Goal: Task Accomplishment & Management: Complete application form

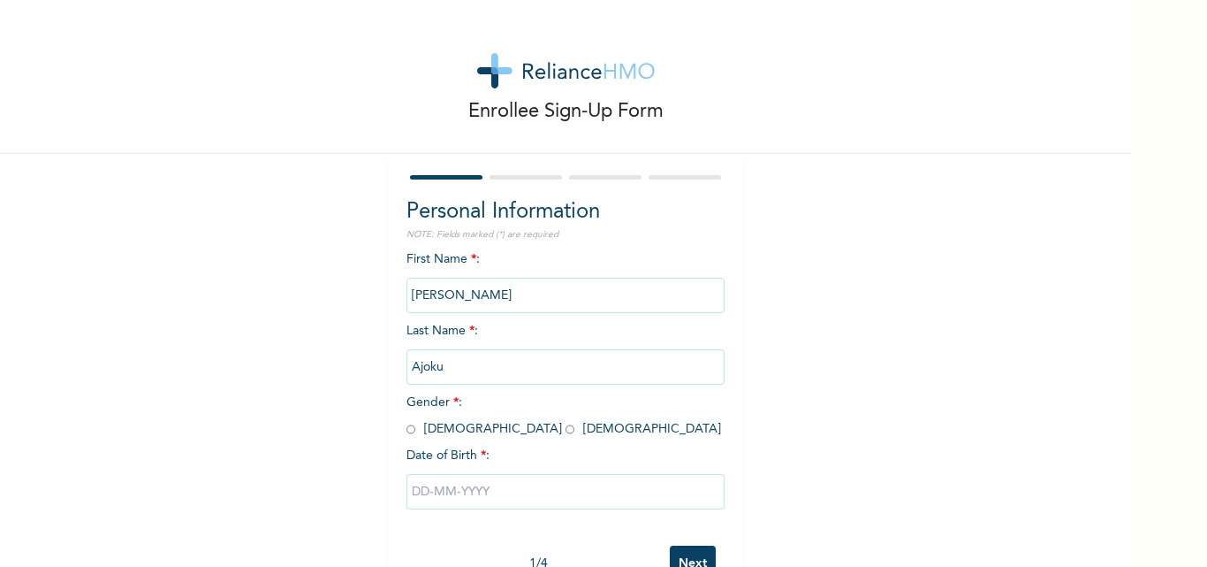
click at [437, 298] on input "[PERSON_NAME]" at bounding box center [566, 295] width 318 height 35
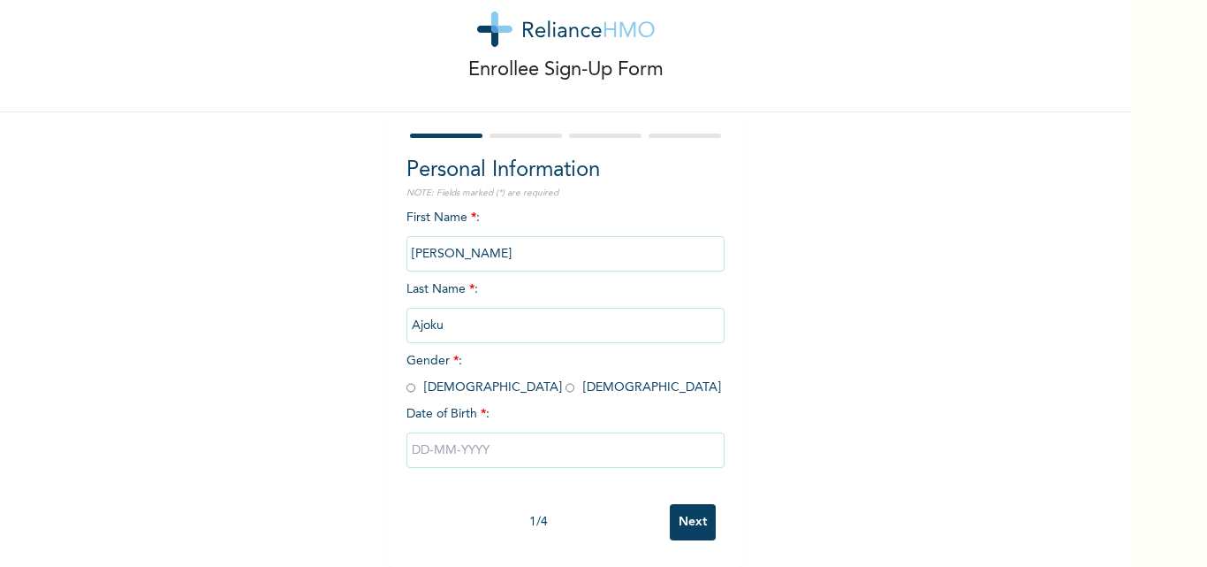
click at [458, 377] on span "Gender * : [DEMOGRAPHIC_DATA] [DEMOGRAPHIC_DATA]" at bounding box center [564, 373] width 315 height 39
click at [566, 379] on input "radio" at bounding box center [570, 387] width 9 height 17
radio input "true"
click at [457, 432] on input "text" at bounding box center [566, 449] width 318 height 35
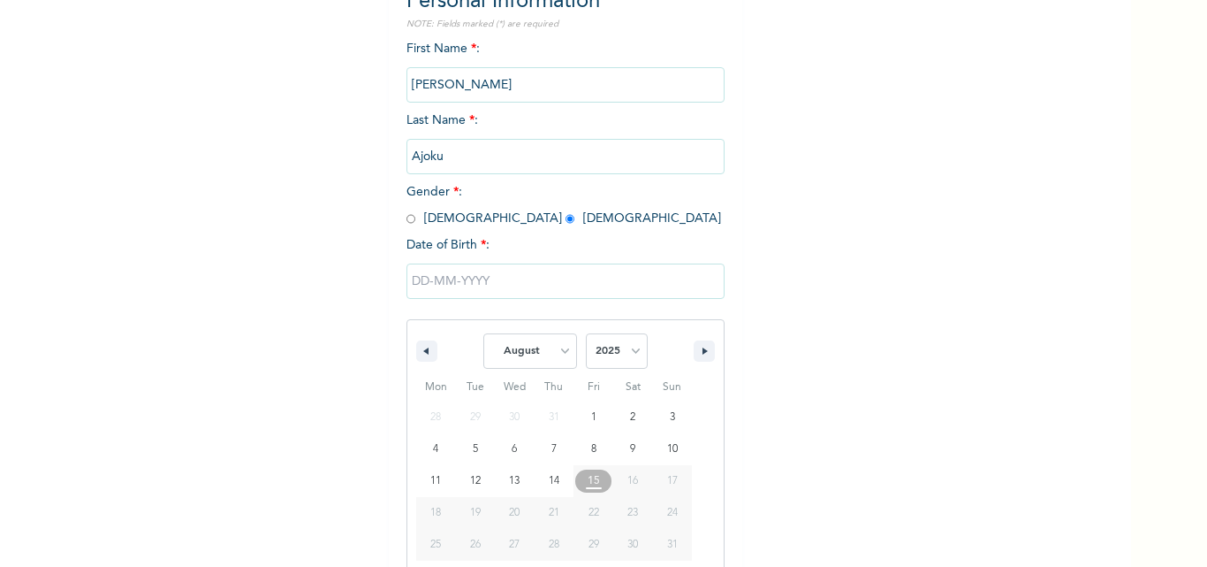
scroll to position [237, 0]
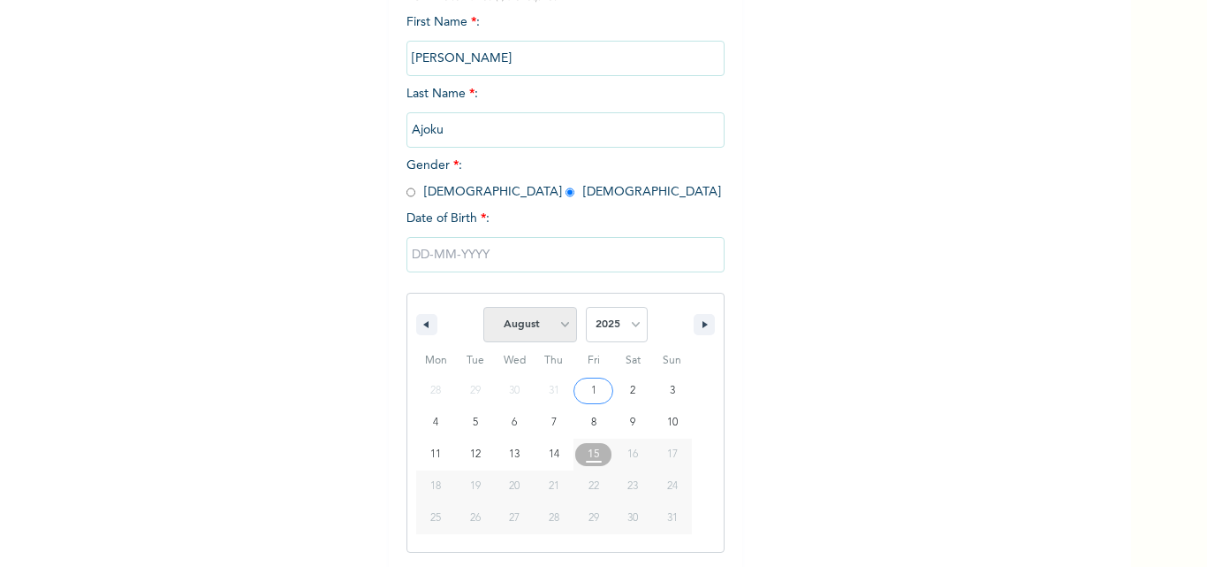
click at [551, 327] on select "January February March April May June July August September October November De…" at bounding box center [530, 324] width 94 height 35
select select "4"
click at [483, 308] on select "January February March April May June July August September October November De…" at bounding box center [530, 324] width 94 height 35
type input "[DATE]"
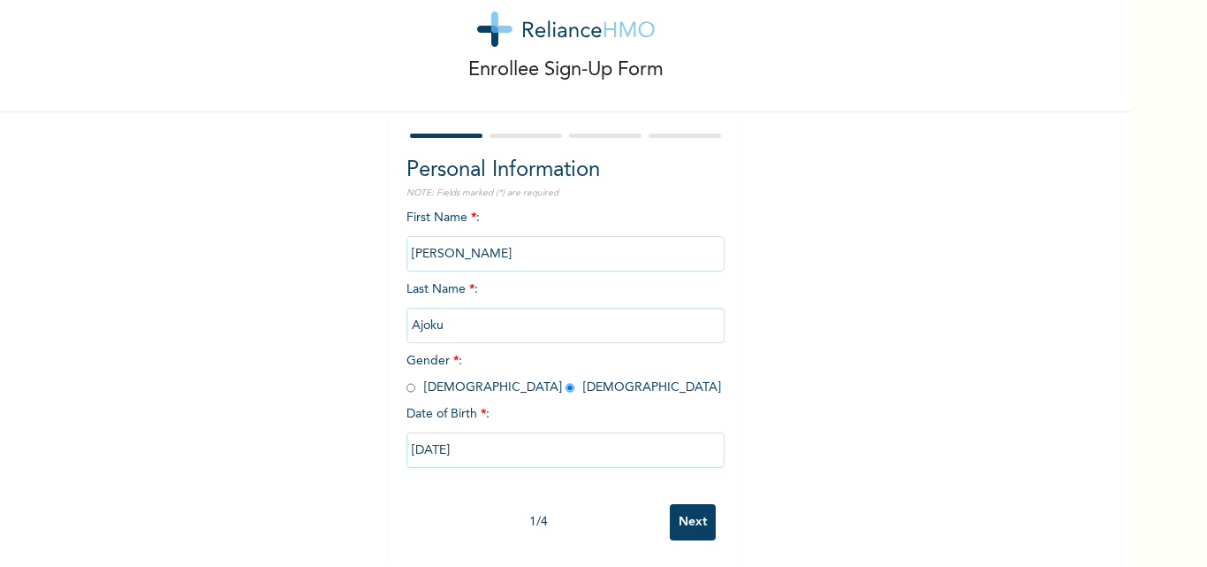
scroll to position [55, 0]
click at [471, 435] on input "[DATE]" at bounding box center [566, 449] width 318 height 35
select select "4"
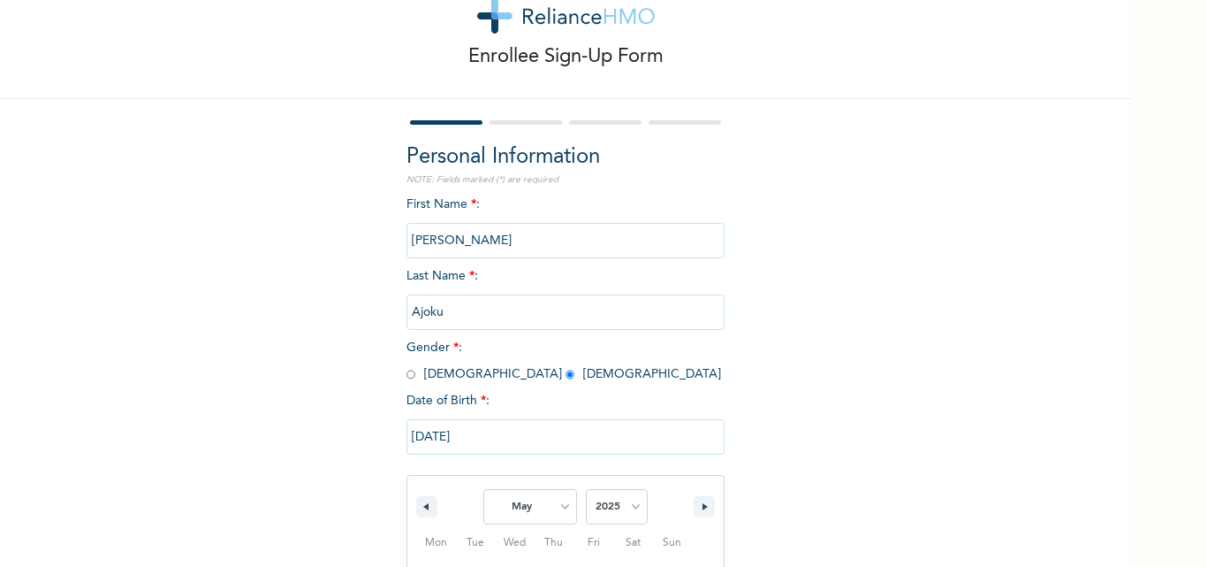
scroll to position [237, 0]
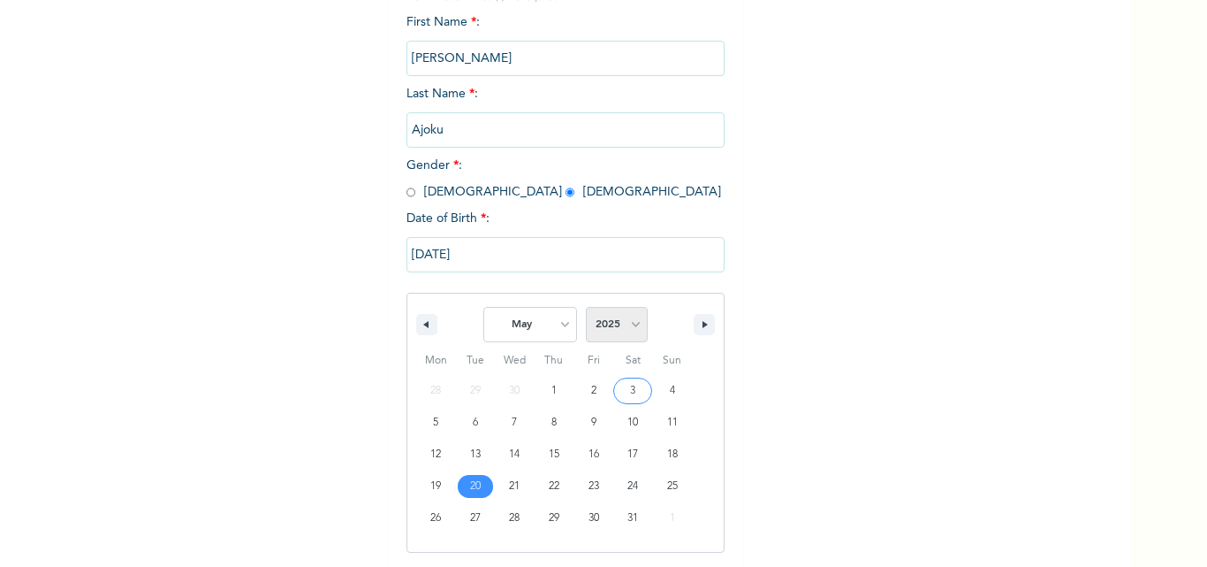
click at [621, 323] on select "2025 2024 2023 2022 2021 2020 2019 2018 2017 2016 2015 2014 2013 2012 2011 2010…" at bounding box center [617, 324] width 62 height 35
select select "1984"
click at [586, 308] on select "2025 2024 2023 2022 2021 2020 2019 2018 2017 2016 2015 2014 2013 2012 2011 2010…" at bounding box center [617, 324] width 62 height 35
type input "[DATE]"
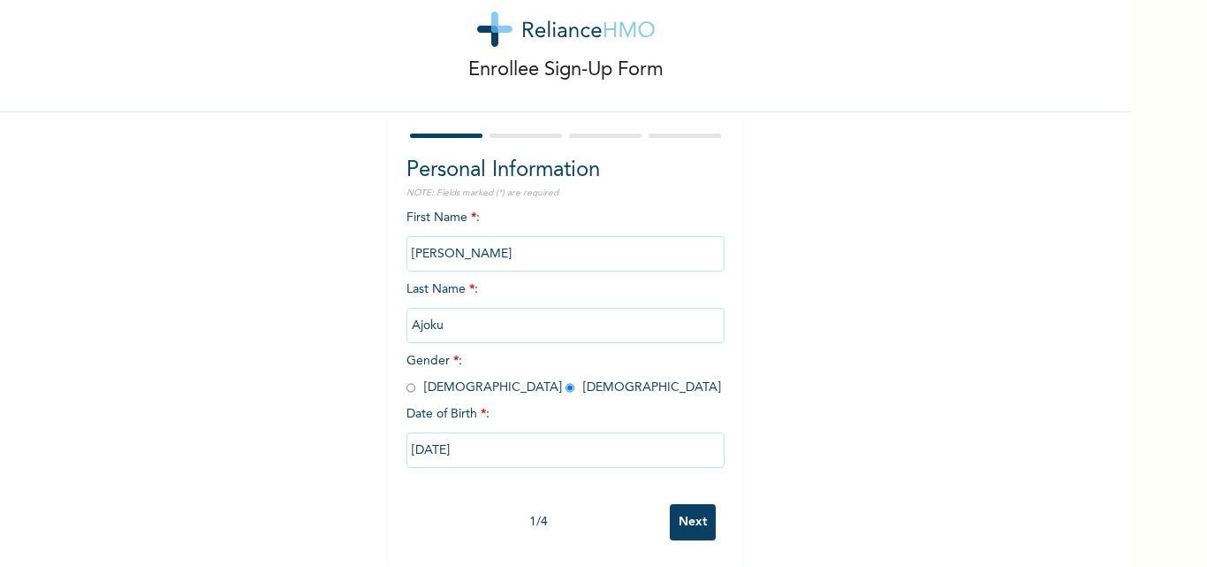
scroll to position [55, 0]
click at [685, 504] on input "Next" at bounding box center [693, 522] width 46 height 36
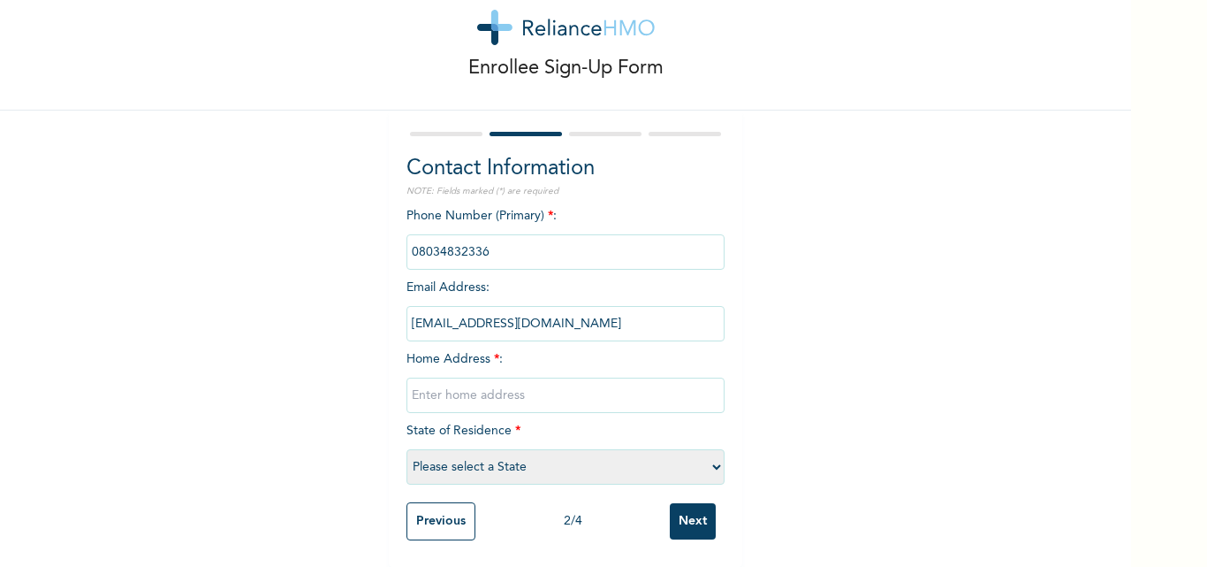
click at [441, 377] on input "text" at bounding box center [566, 394] width 318 height 35
type input "[STREET_ADDRESS]. [GEOGRAPHIC_DATA]"
click at [449, 453] on select "Please select a State [PERSON_NAME] (FCT) [PERSON_NAME] Ibom [GEOGRAPHIC_DATA] …" at bounding box center [566, 466] width 318 height 35
select select "25"
click at [407, 449] on select "Please select a State [PERSON_NAME] (FCT) [PERSON_NAME] Ibom [GEOGRAPHIC_DATA] …" at bounding box center [566, 466] width 318 height 35
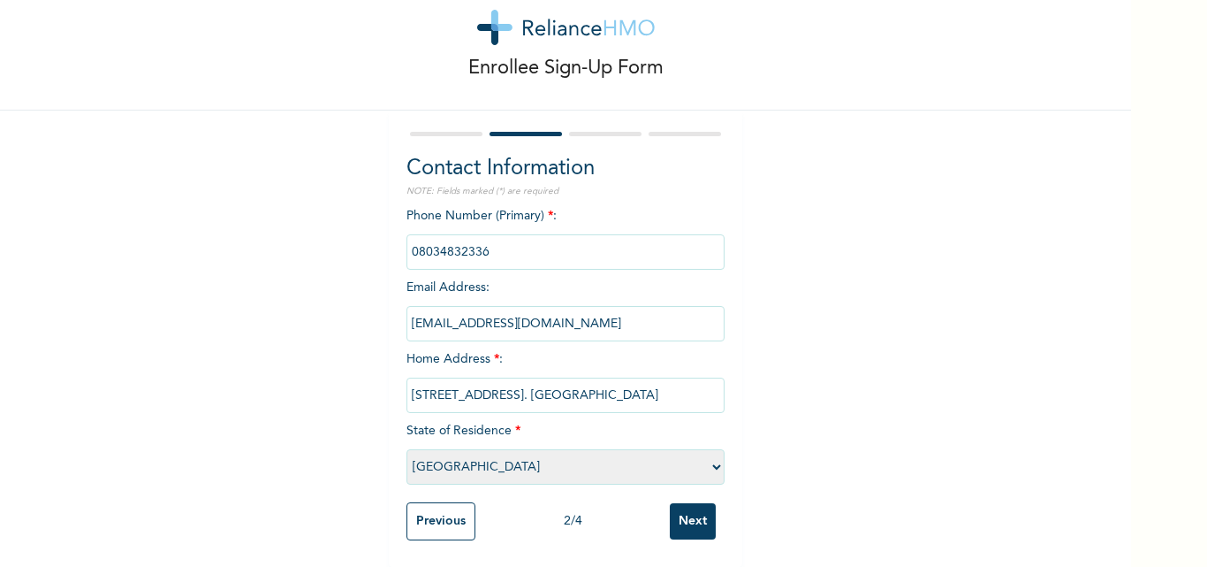
click at [673, 514] on input "Next" at bounding box center [693, 521] width 46 height 36
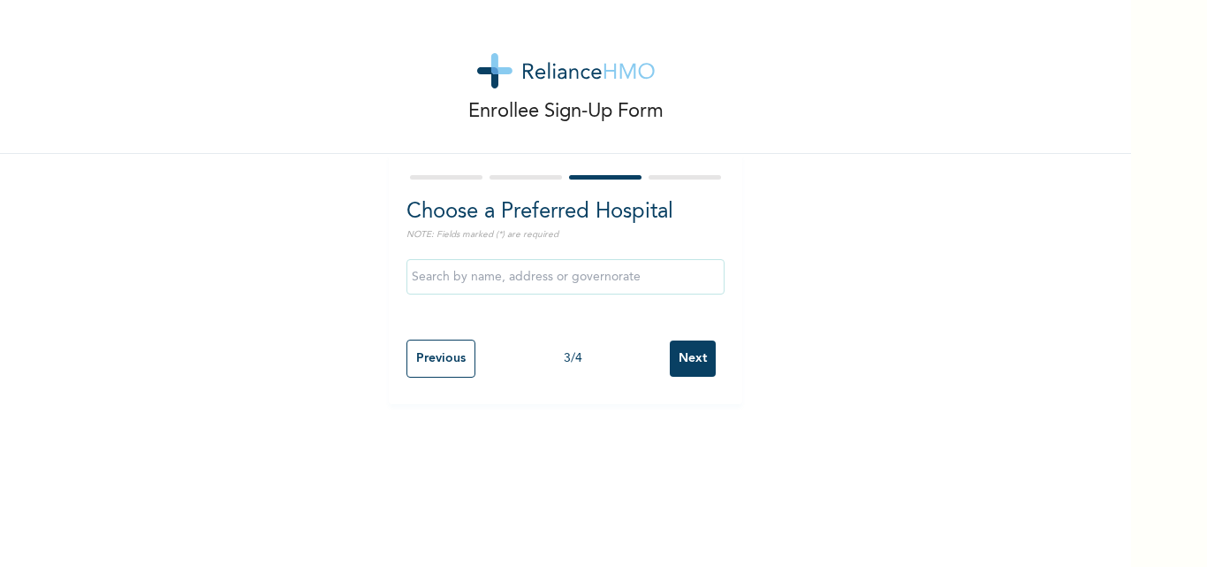
scroll to position [0, 0]
click at [458, 272] on input "text" at bounding box center [566, 276] width 318 height 35
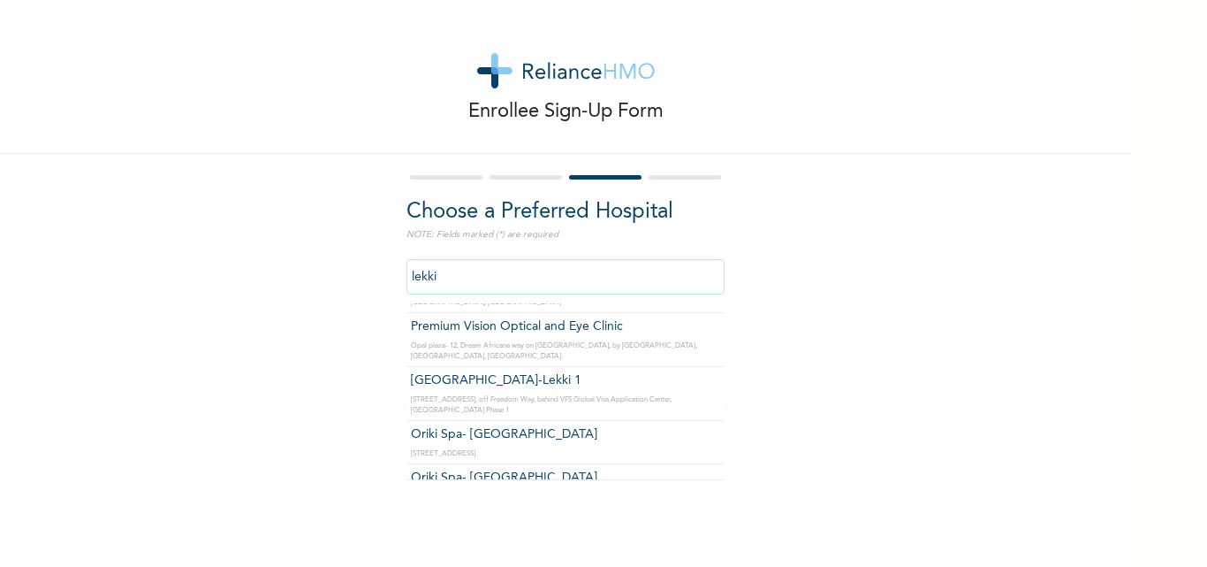
scroll to position [4674, 0]
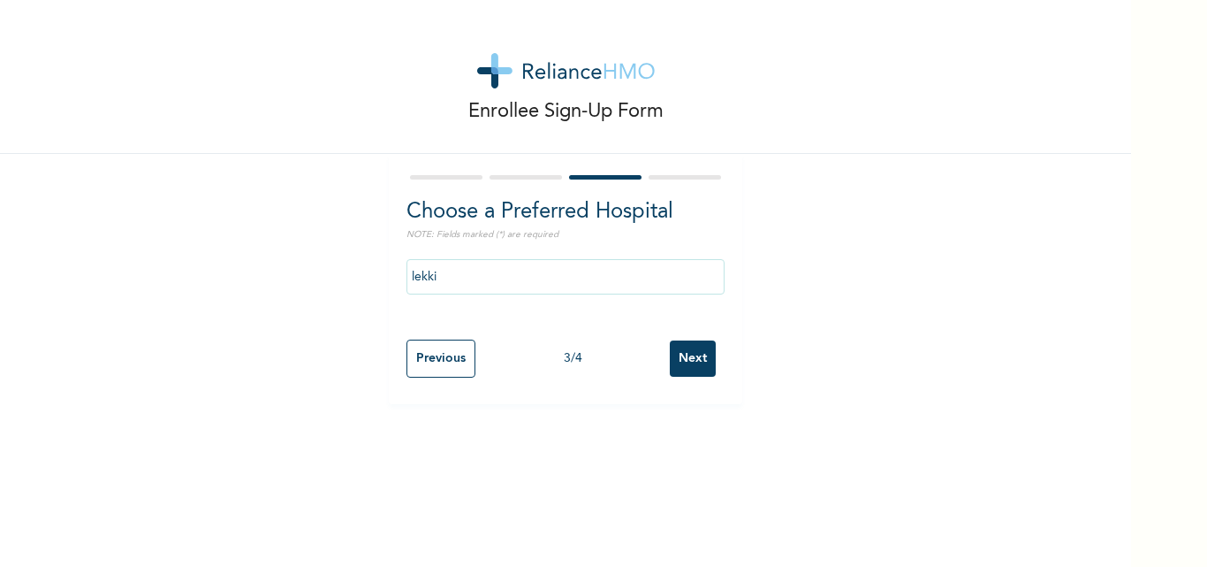
click at [677, 277] on input "lekki" at bounding box center [566, 276] width 318 height 35
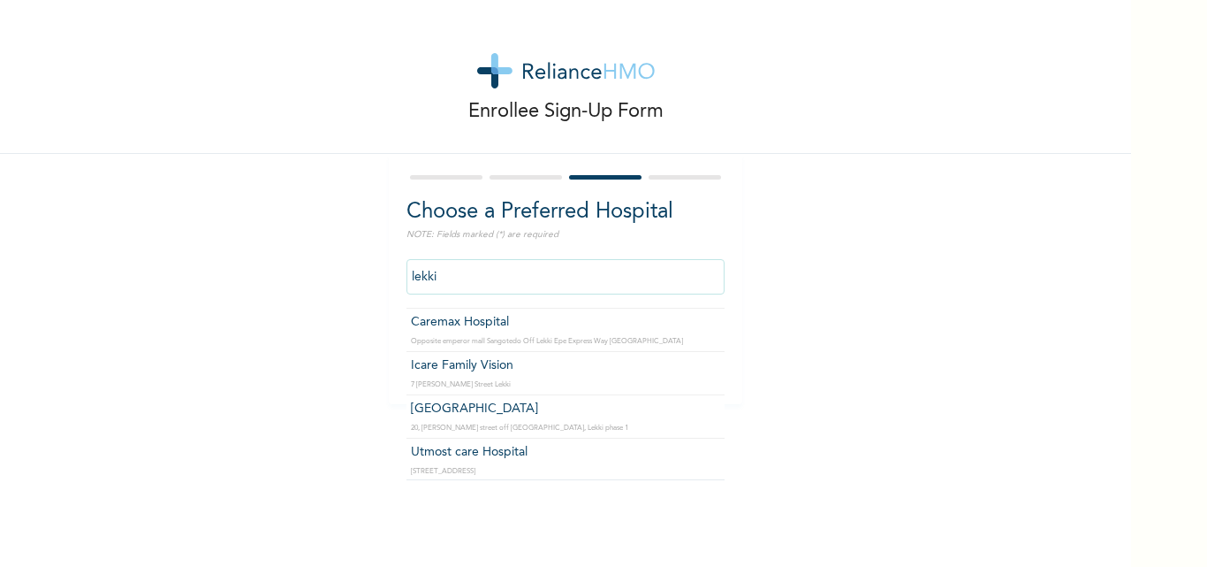
scroll to position [707, 0]
type input "[GEOGRAPHIC_DATA]"
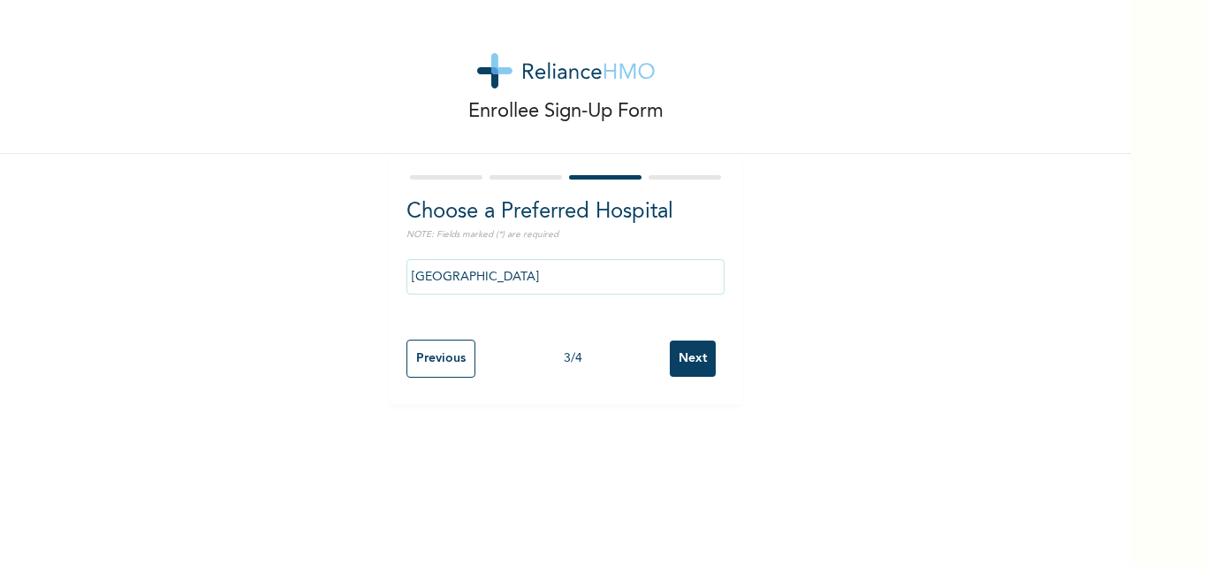
click at [686, 351] on input "Next" at bounding box center [693, 358] width 46 height 36
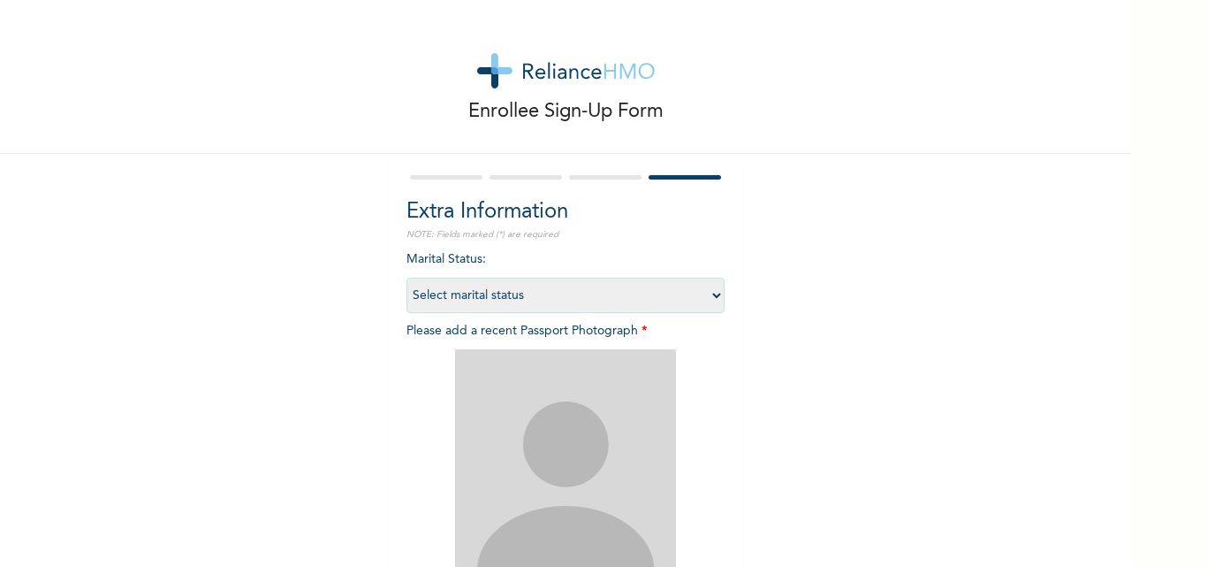
click at [703, 293] on select "Select marital status [DEMOGRAPHIC_DATA] Married [DEMOGRAPHIC_DATA] Widow/[DEMO…" at bounding box center [566, 295] width 318 height 35
select select "1"
click at [407, 278] on select "Select marital status [DEMOGRAPHIC_DATA] Married [DEMOGRAPHIC_DATA] Widow/[DEMO…" at bounding box center [566, 295] width 318 height 35
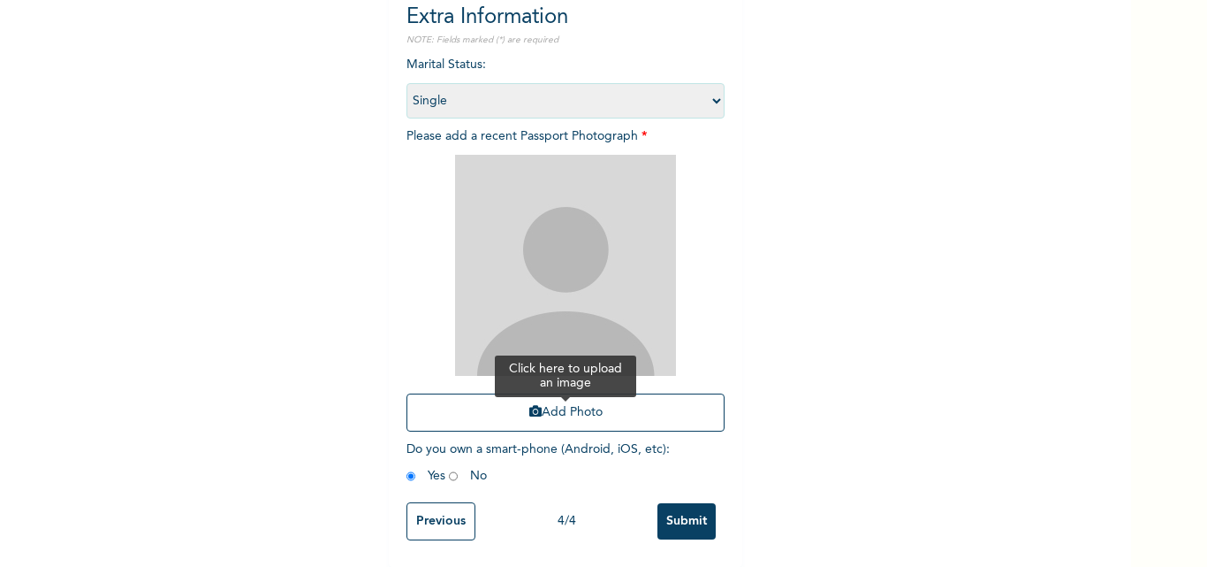
click at [561, 407] on button "Add Photo" at bounding box center [566, 412] width 318 height 38
click at [600, 396] on button "Add Photo" at bounding box center [566, 412] width 318 height 38
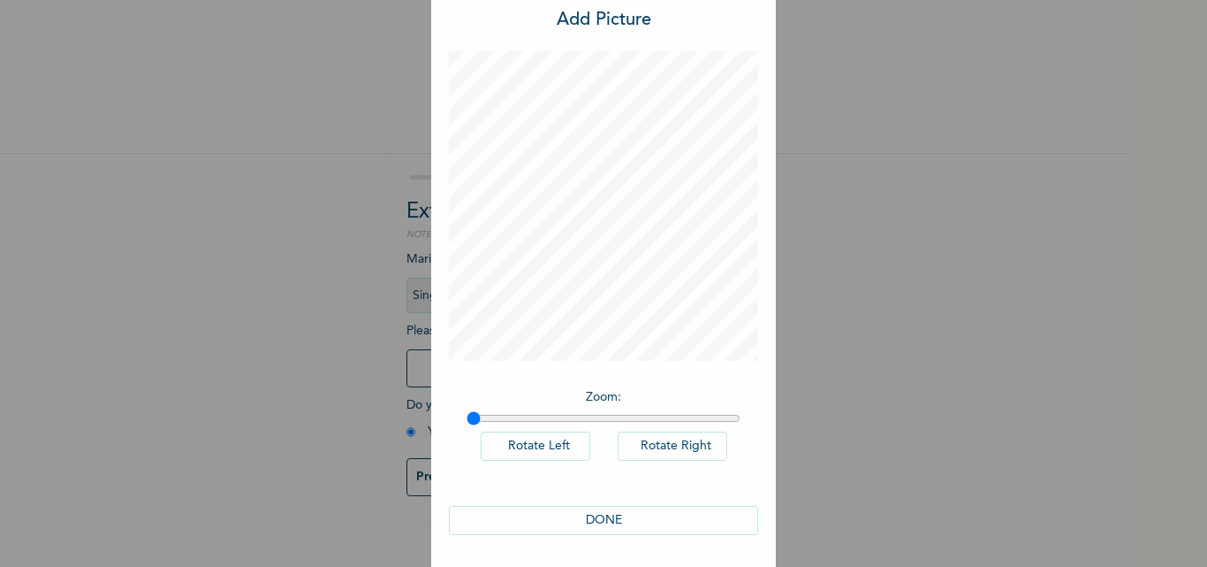
scroll to position [50, 0]
click at [592, 517] on button "DONE" at bounding box center [603, 517] width 309 height 29
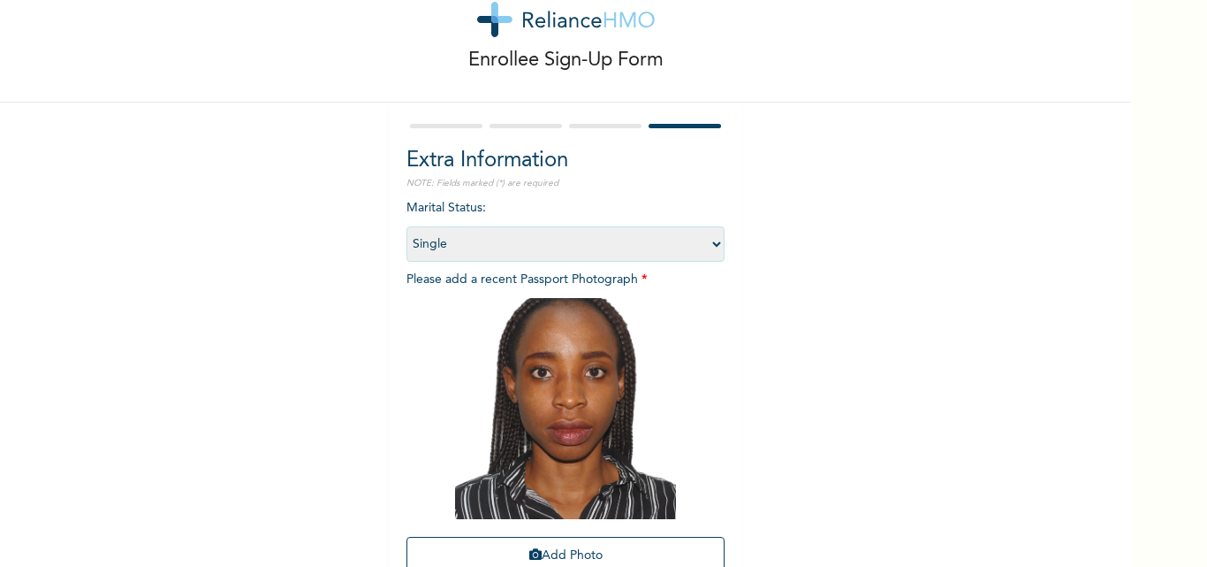
scroll to position [208, 0]
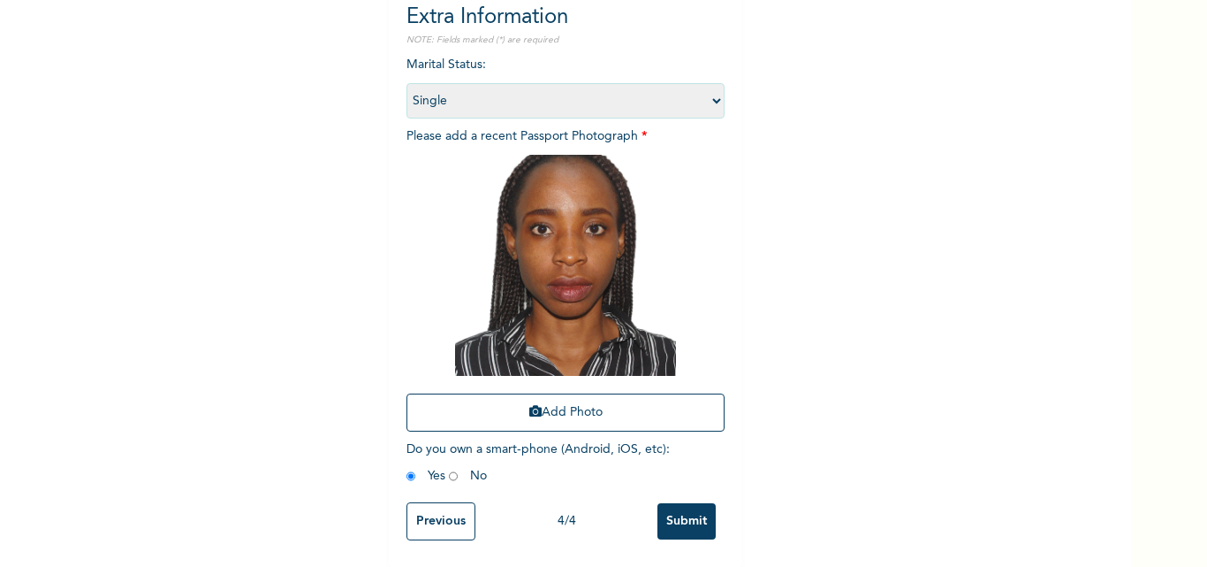
click at [678, 513] on input "Submit" at bounding box center [687, 521] width 58 height 36
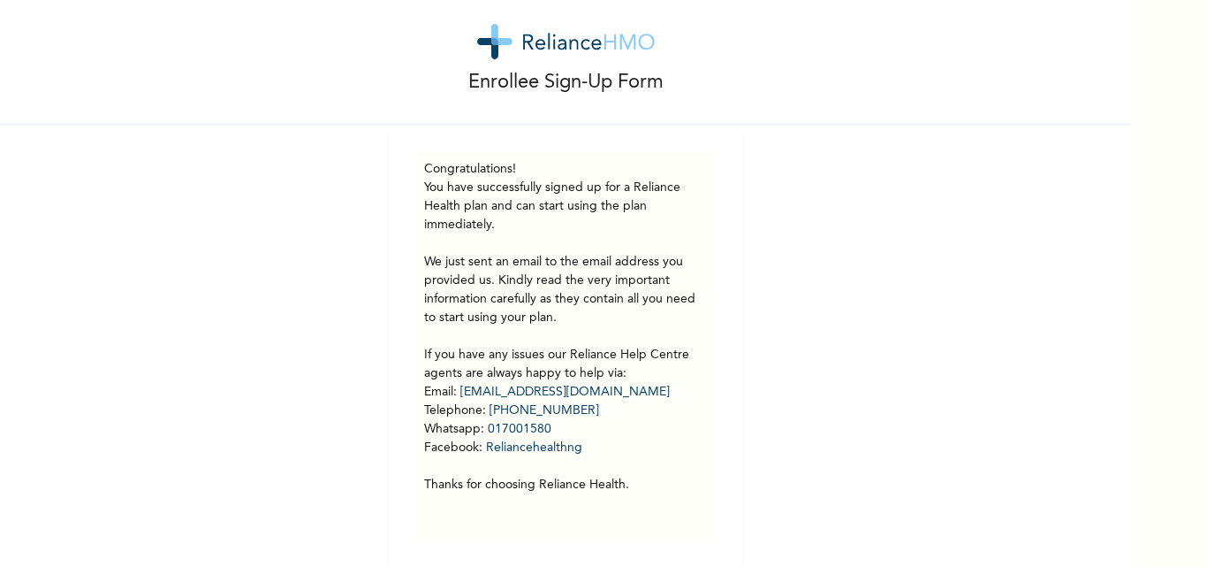
scroll to position [0, 0]
